Goal: Transaction & Acquisition: Purchase product/service

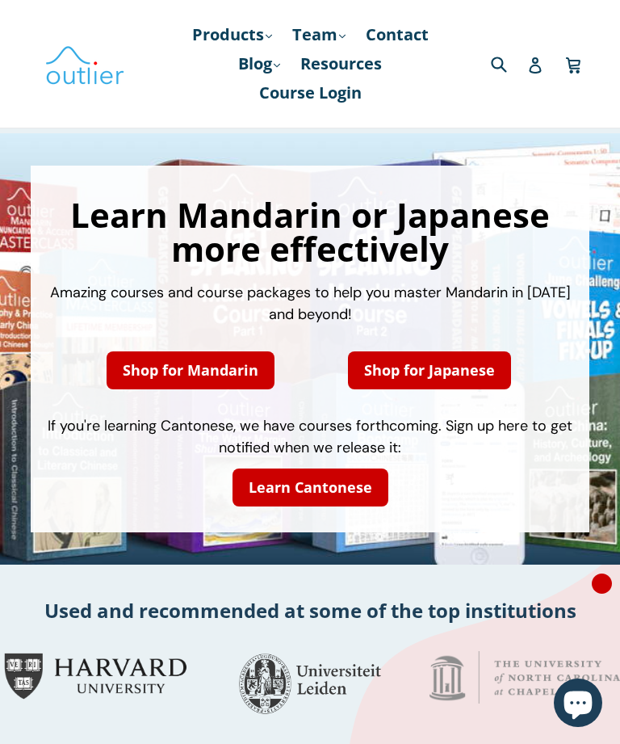
click at [238, 31] on link "Products .cls-1{fill:#231f20} expand" at bounding box center [232, 34] width 96 height 29
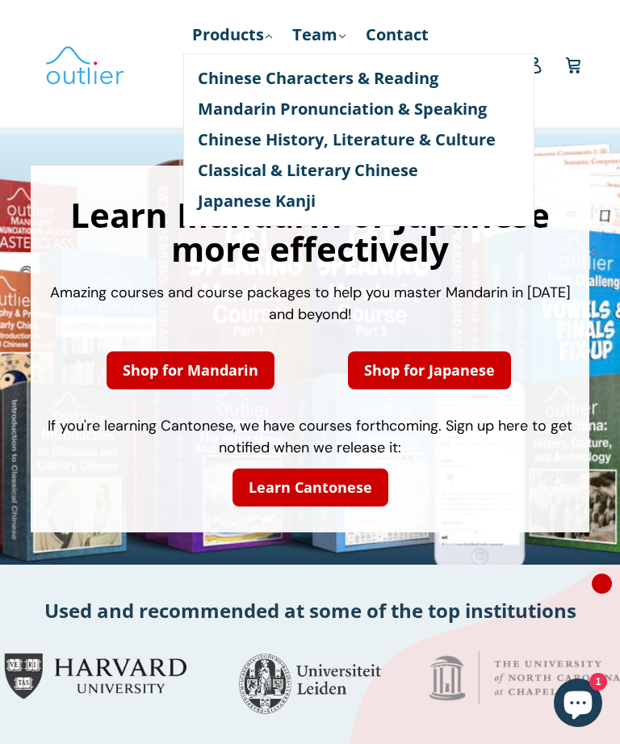
click at [471, 134] on link "Chinese History, Literature & Culture" at bounding box center [359, 139] width 322 height 31
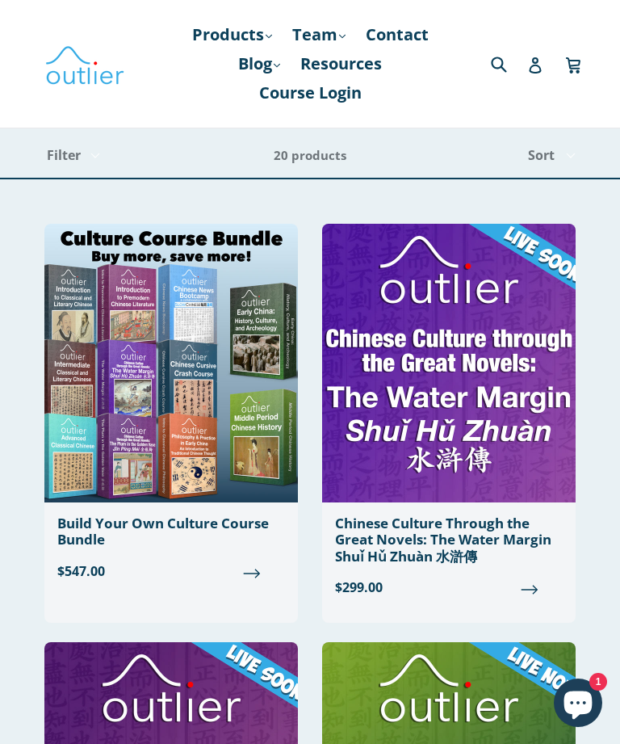
click at [233, 36] on link "Products .cls-1{fill:#231f20} expand" at bounding box center [232, 34] width 96 height 29
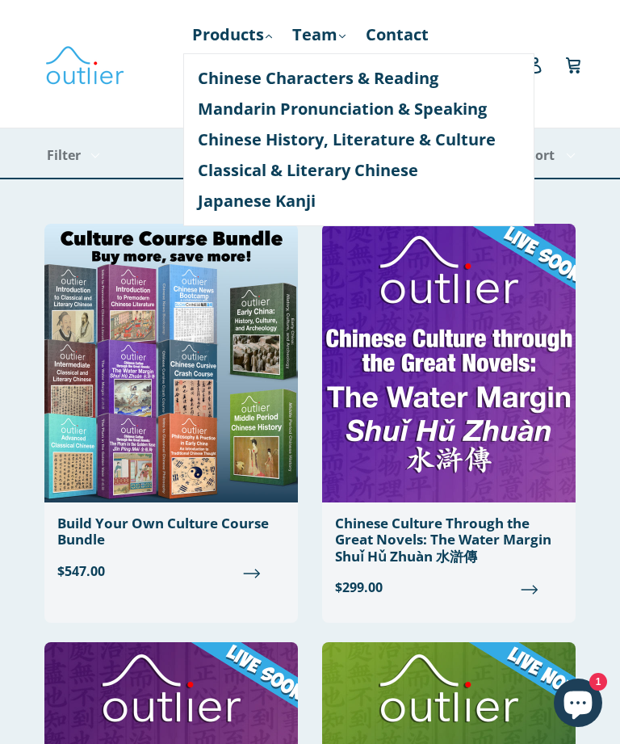
click at [400, 69] on link "Chinese Characters & Reading" at bounding box center [359, 78] width 322 height 31
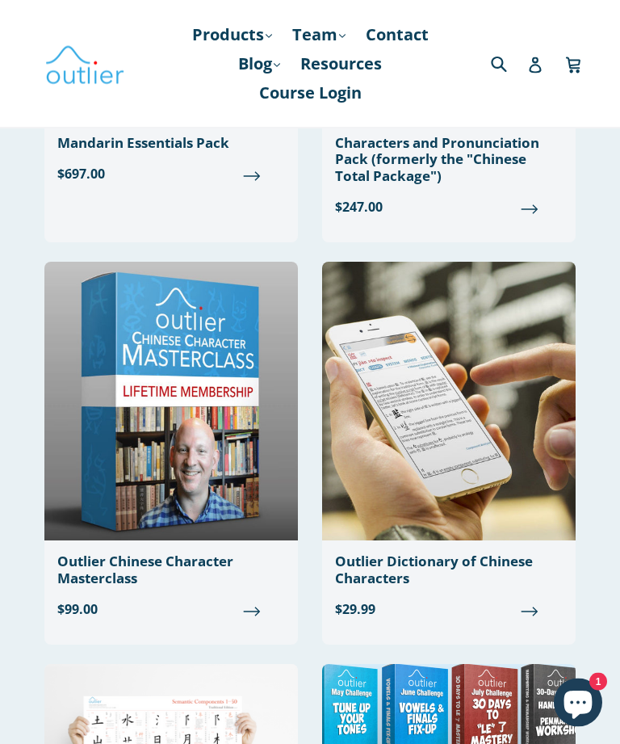
scroll to position [380, 0]
click at [529, 580] on div "Outlier Dictionary of Chinese Characters" at bounding box center [449, 569] width 228 height 33
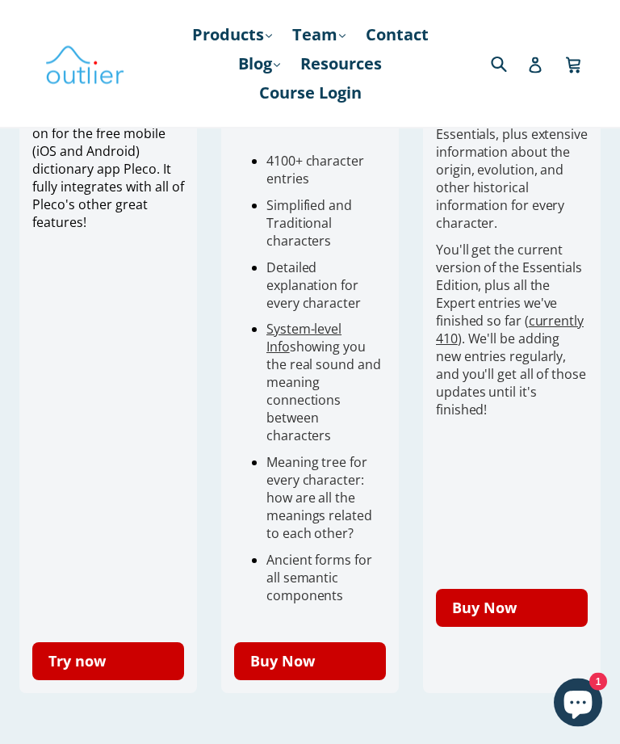
scroll to position [668, 0]
click at [526, 606] on link "Buy Now" at bounding box center [512, 608] width 152 height 38
